Goal: Find specific page/section: Find specific page/section

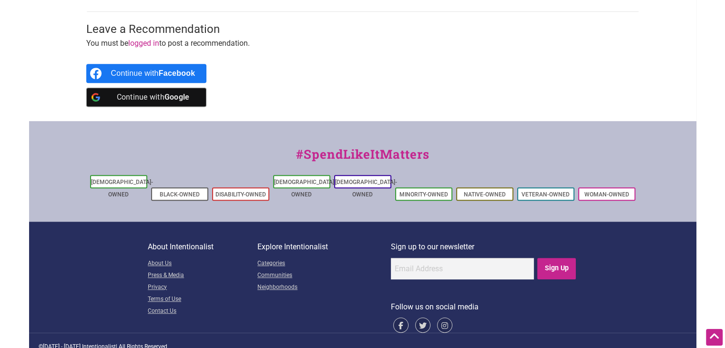
scroll to position [481, 0]
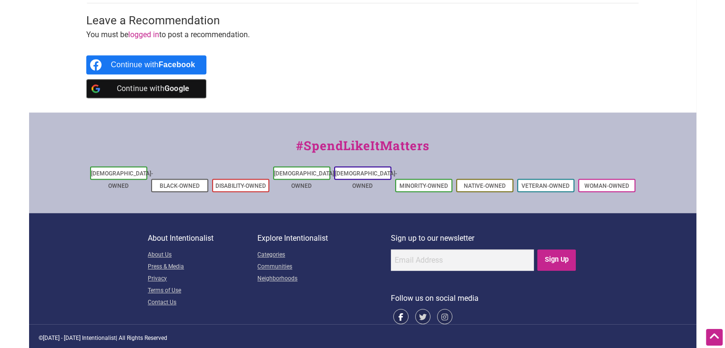
click at [399, 309] on icon at bounding box center [400, 316] width 15 height 15
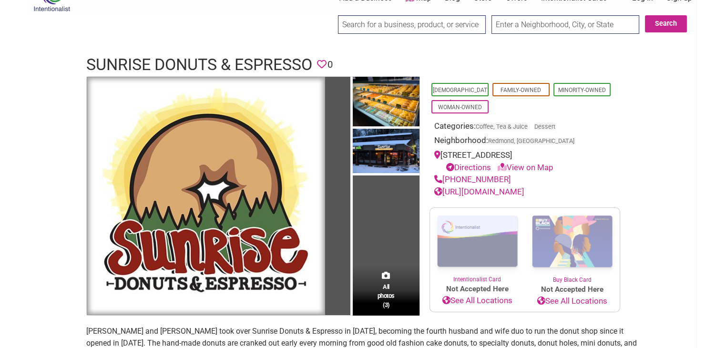
scroll to position [24, 0]
